Goal: Task Accomplishment & Management: Use online tool/utility

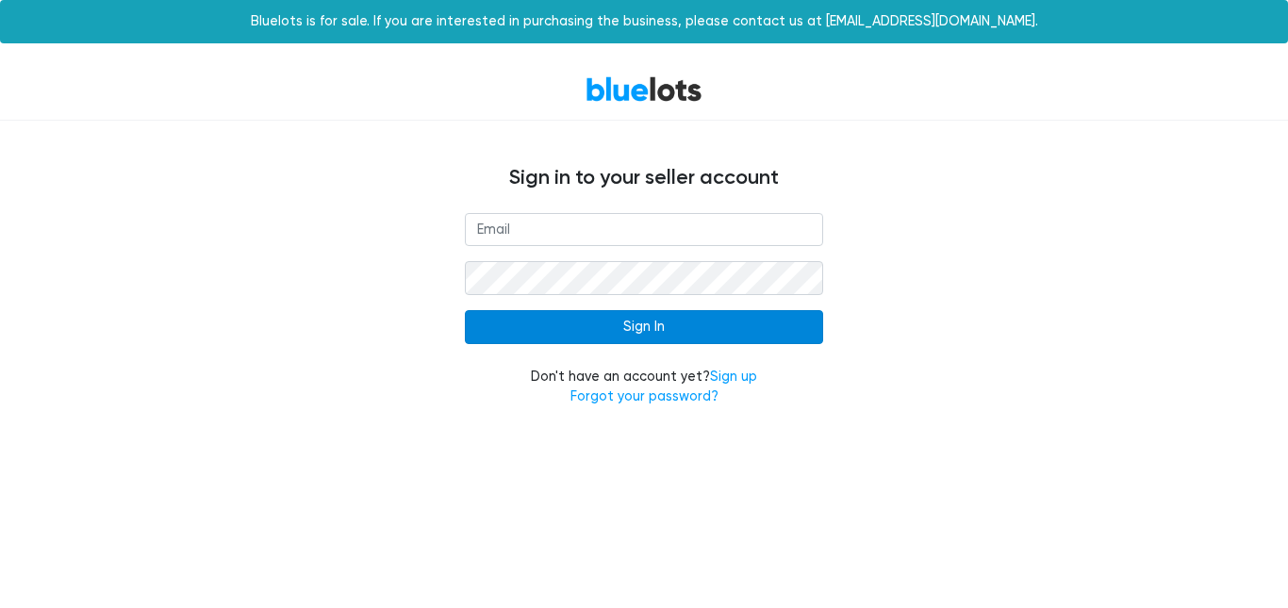
type input "[EMAIL_ADDRESS][DOMAIN_NAME]"
click at [642, 327] on input "Sign In" at bounding box center [644, 327] width 358 height 34
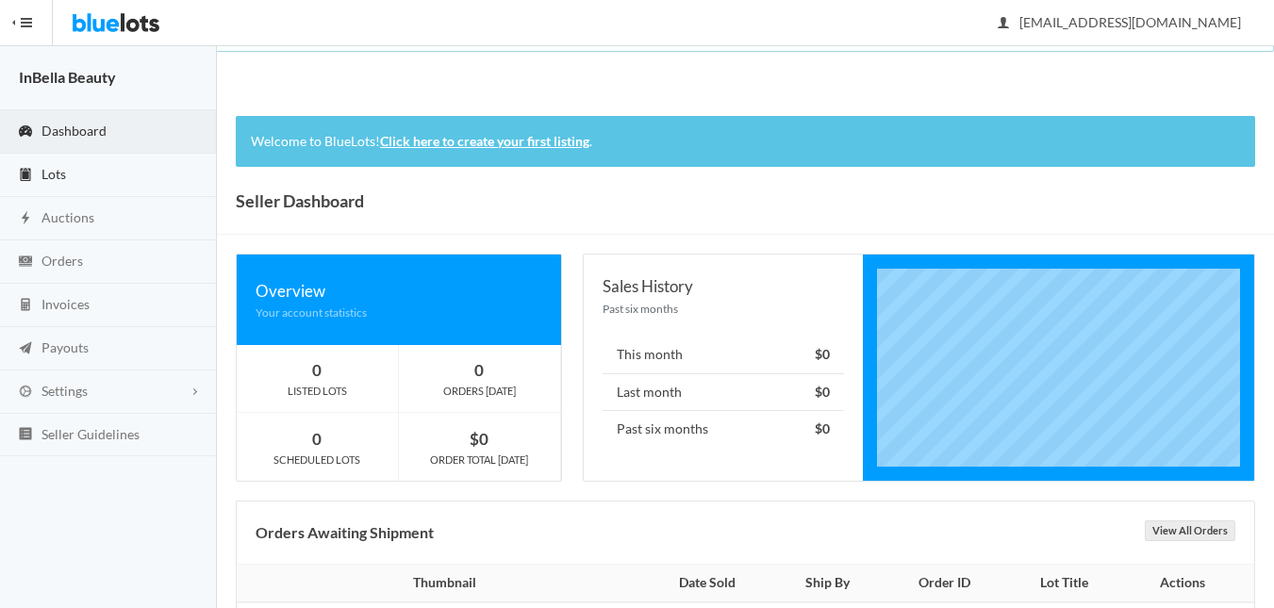
click at [57, 173] on span "Lots" at bounding box center [53, 174] width 25 height 16
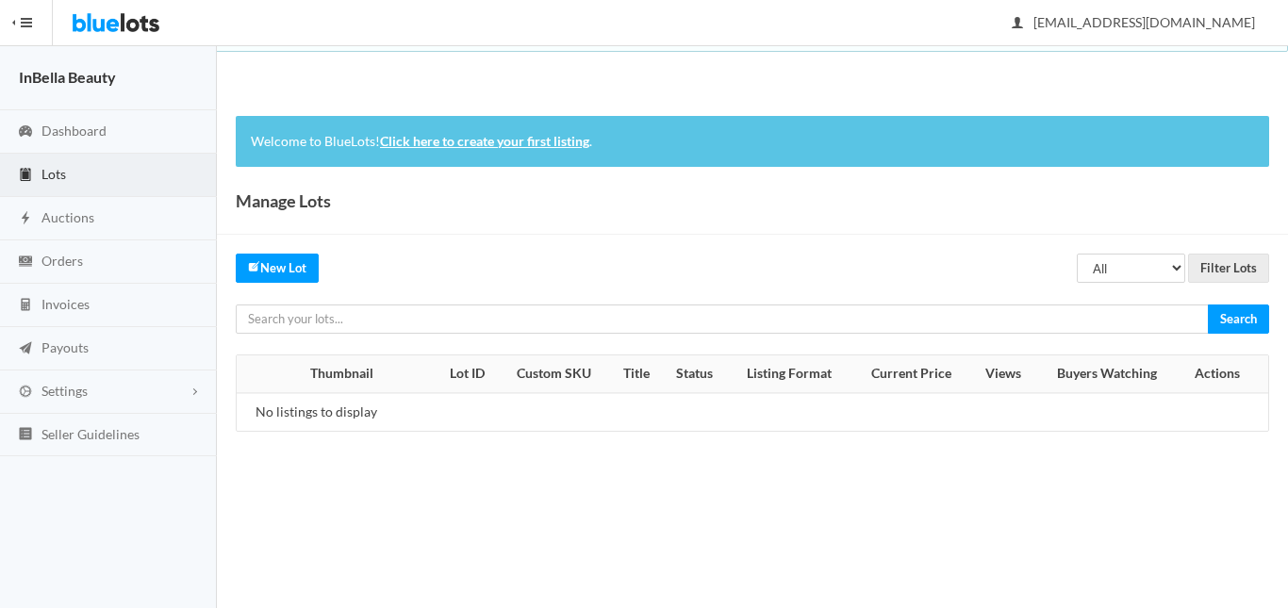
click at [511, 139] on link "Click here to create your first listing" at bounding box center [484, 141] width 209 height 16
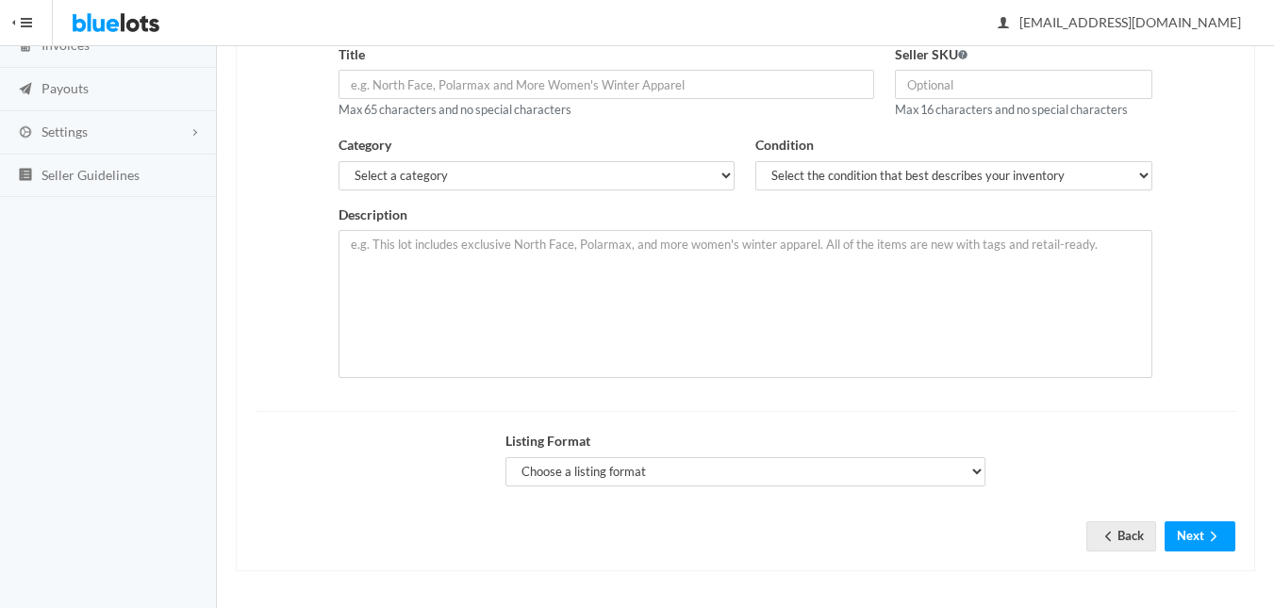
scroll to position [261, 0]
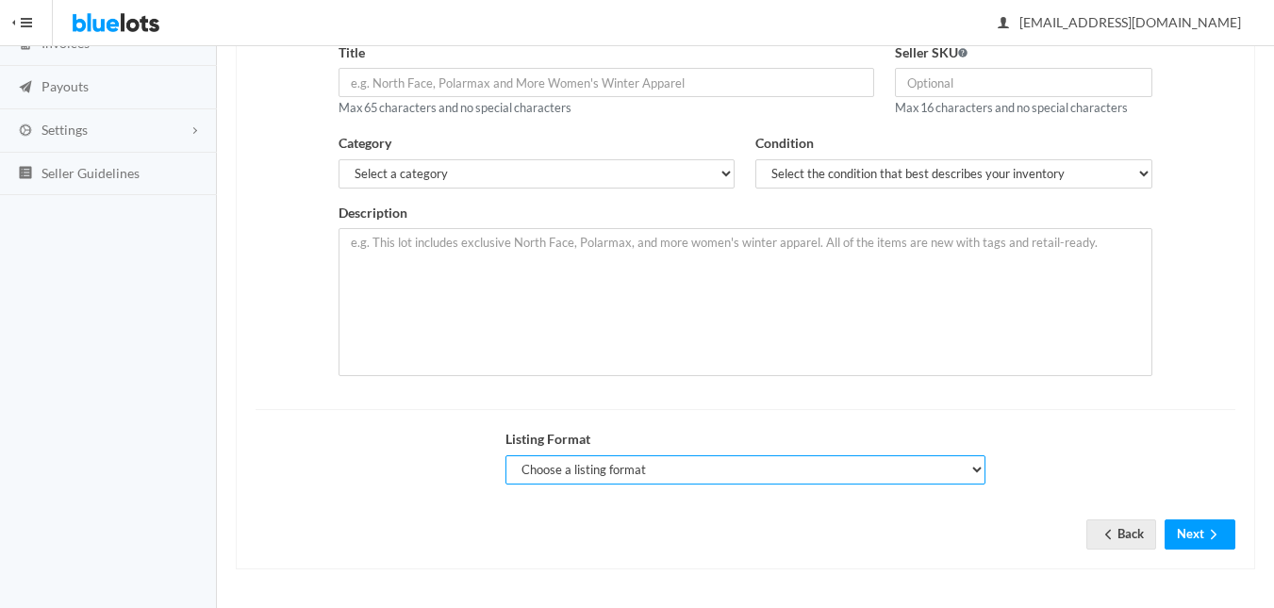
click at [975, 472] on select "Choose a listing format Auction Buy Now" at bounding box center [745, 470] width 480 height 29
click at [973, 473] on select "Choose a listing format Auction Buy Now" at bounding box center [745, 470] width 480 height 29
